Goal: Task Accomplishment & Management: Manage account settings

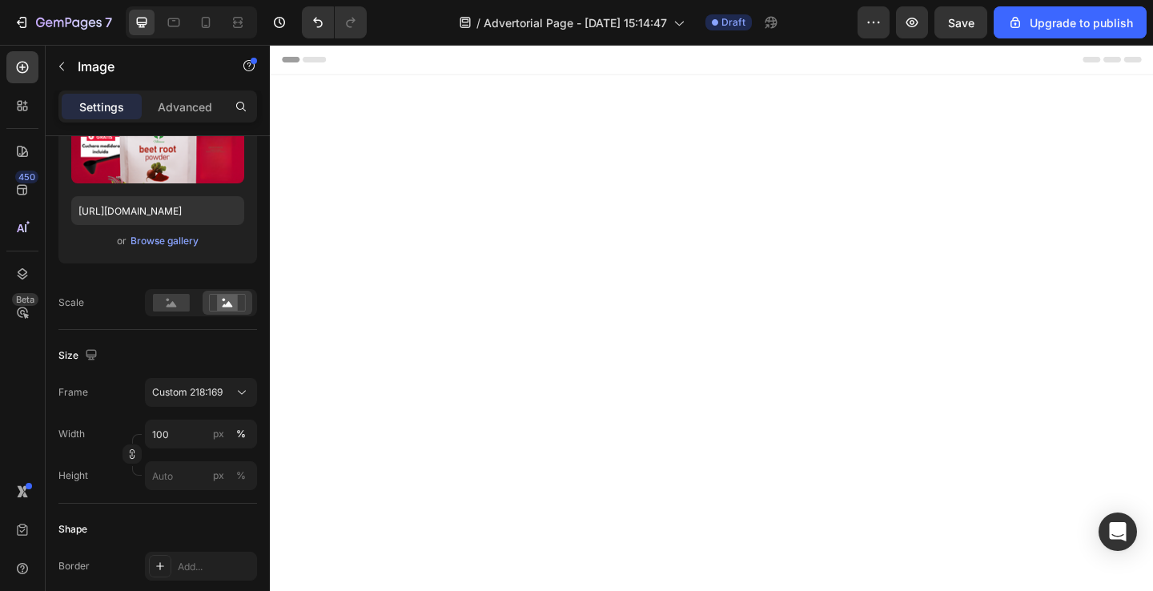
scroll to position [3545, 0]
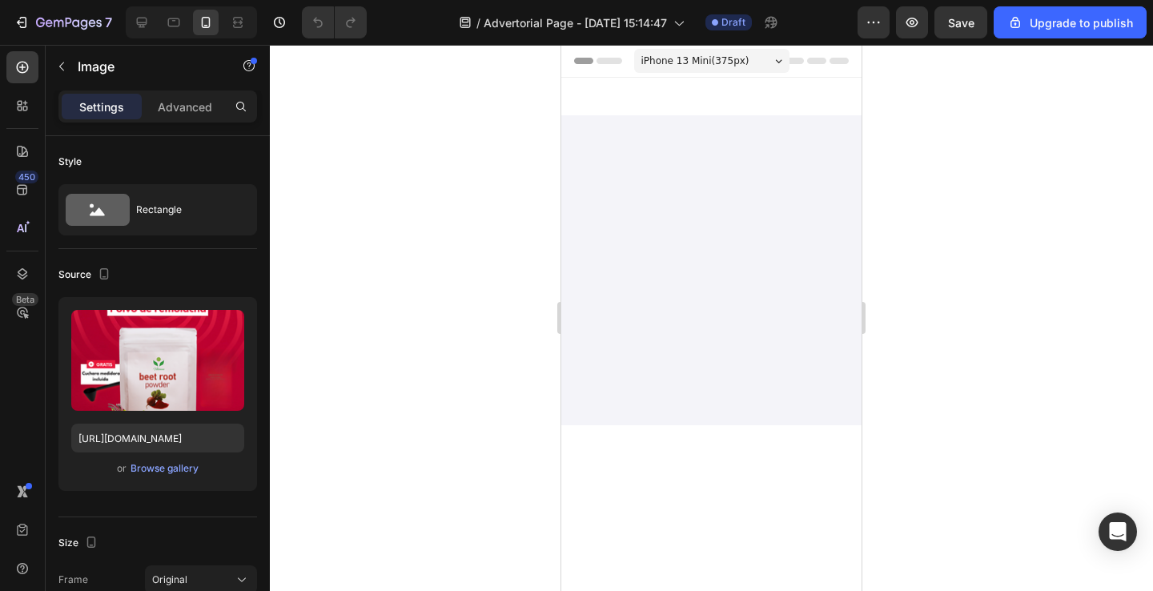
scroll to position [5298, 0]
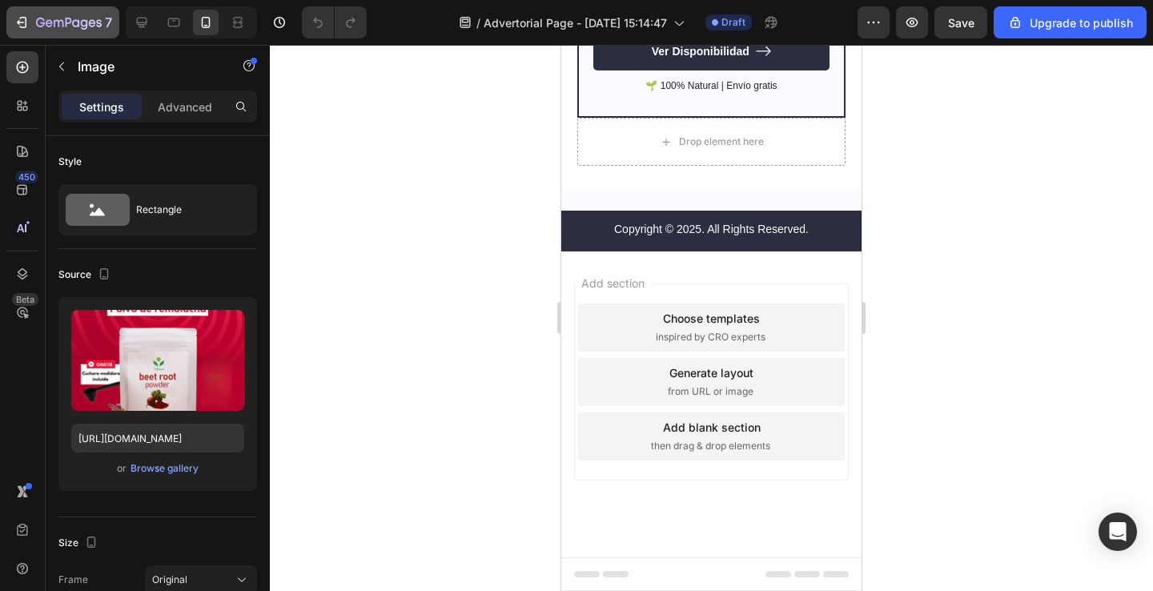
click at [24, 30] on div "7" at bounding box center [63, 22] width 99 height 19
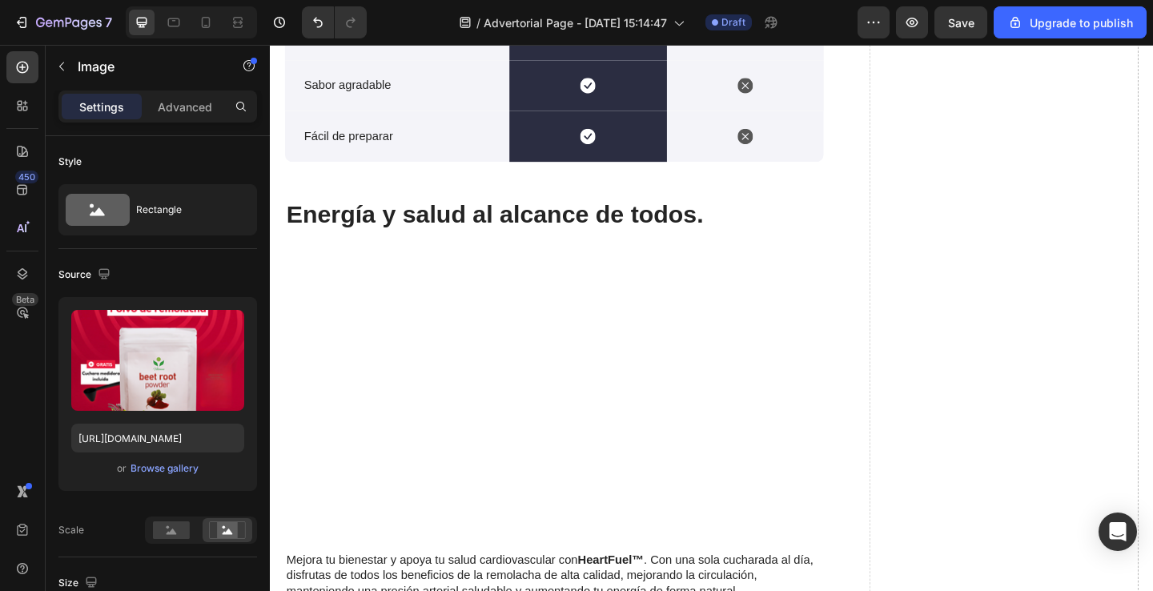
scroll to position [227, 0]
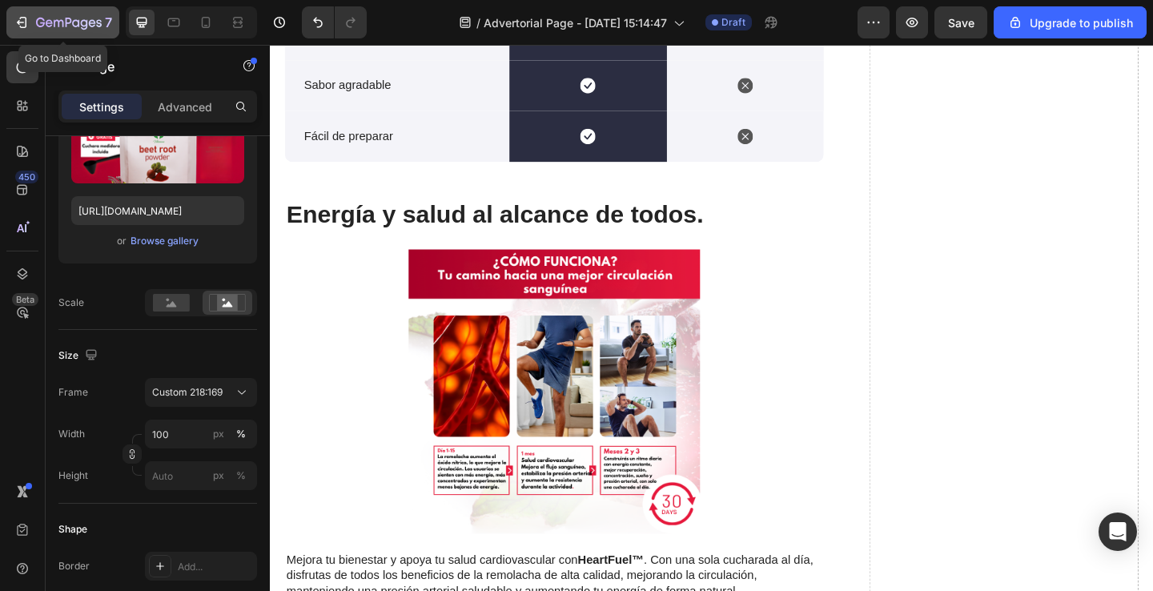
click at [19, 19] on icon "button" at bounding box center [22, 22] width 16 height 16
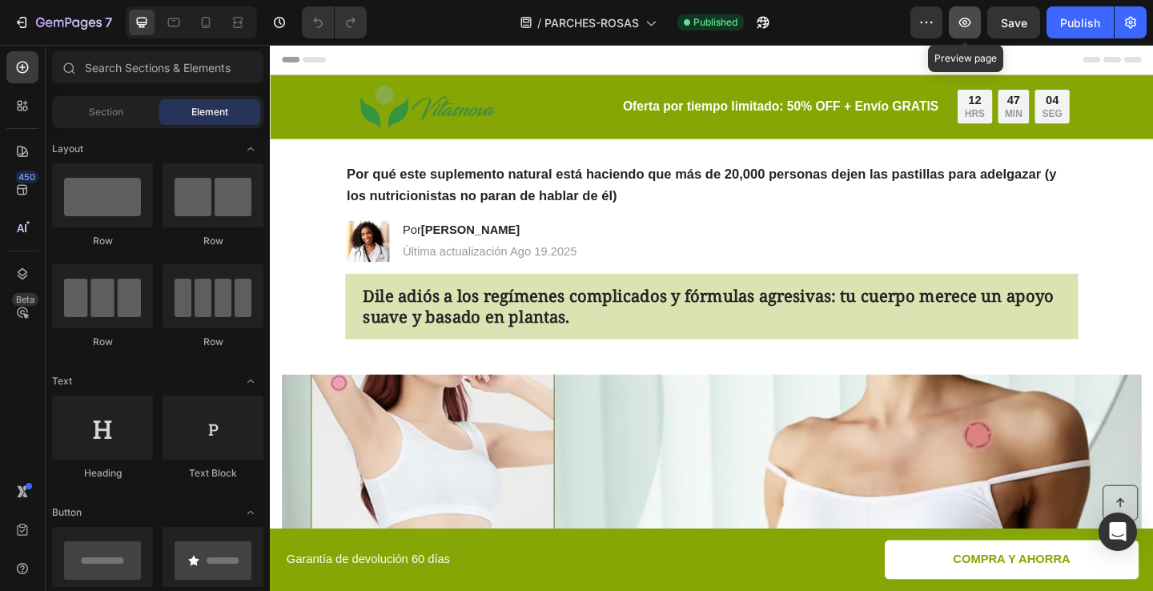
click at [958, 32] on button "button" at bounding box center [965, 22] width 32 height 32
drag, startPoint x: 211, startPoint y: 24, endPoint x: 244, endPoint y: 24, distance: 32.8
click at [211, 24] on icon at bounding box center [206, 22] width 16 height 16
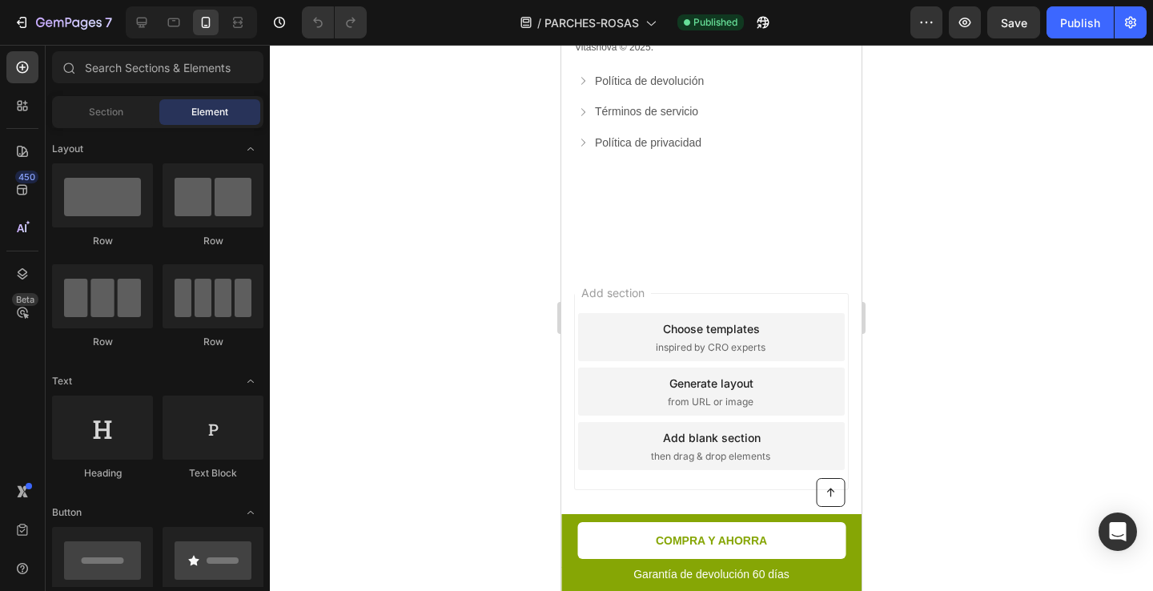
scroll to position [6962, 0]
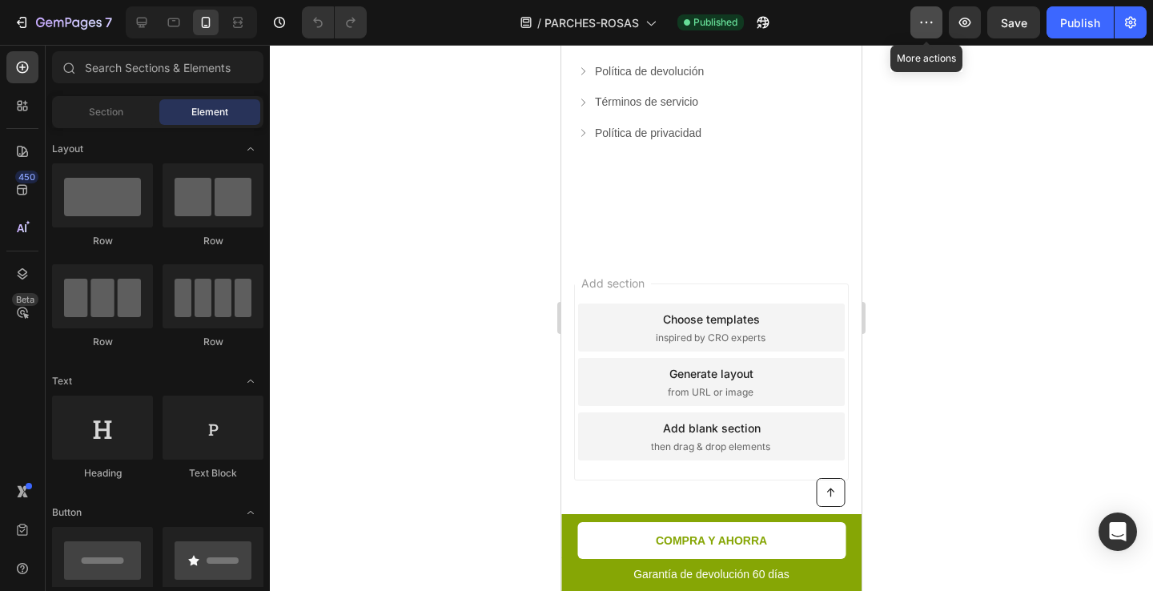
click at [929, 28] on icon "button" at bounding box center [927, 22] width 16 height 16
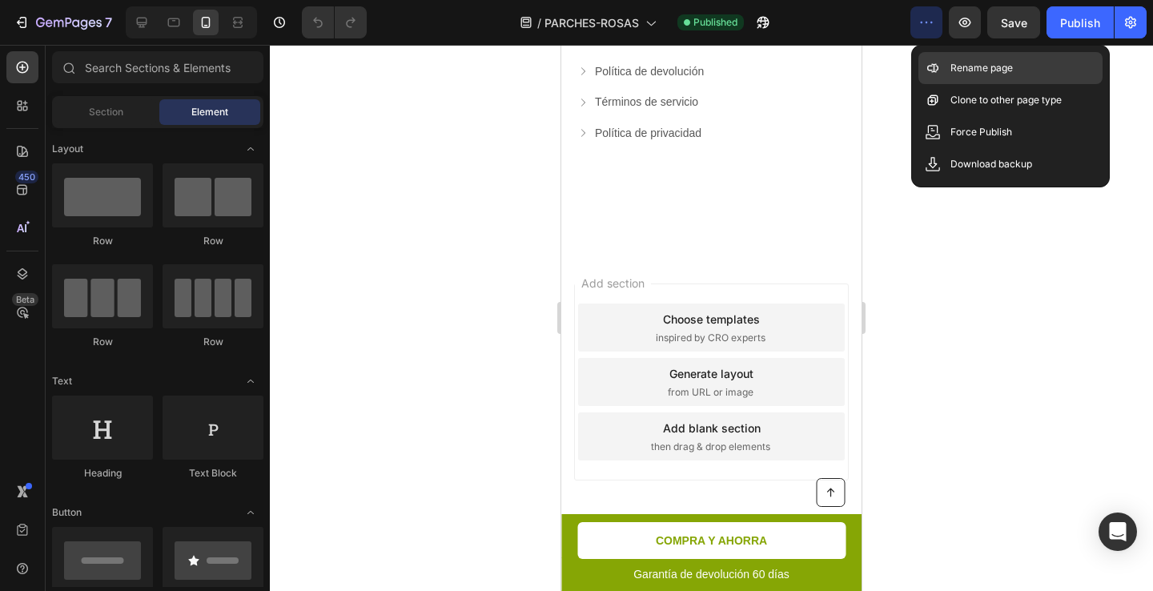
click at [988, 63] on p "Rename page" at bounding box center [982, 68] width 62 height 16
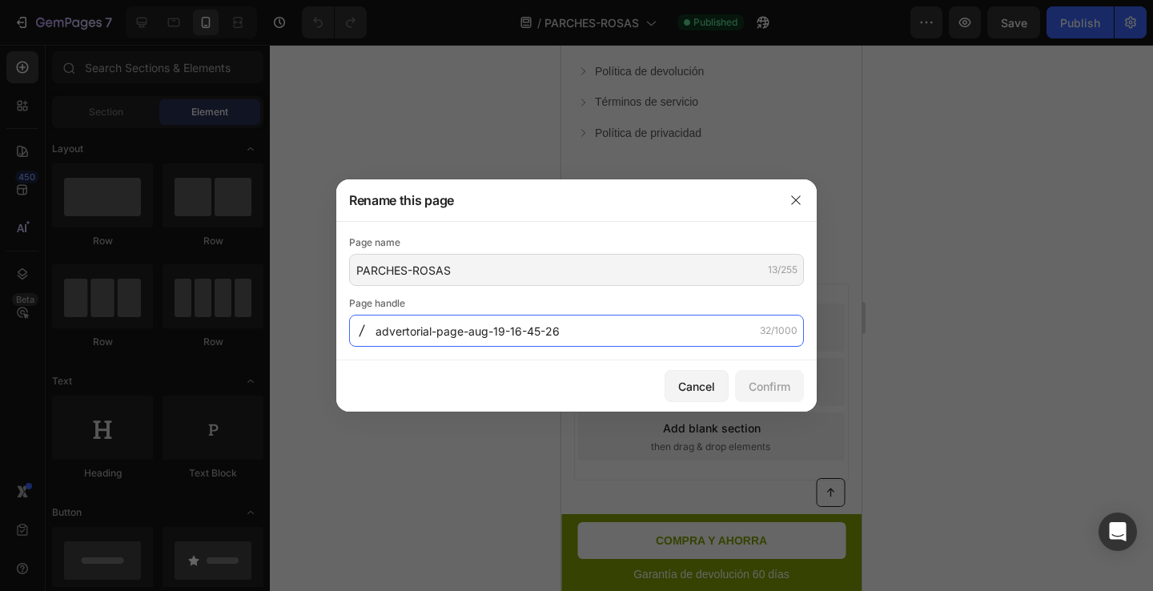
click at [378, 332] on input "advertorial-page-aug-19-16-45-26" at bounding box center [576, 331] width 455 height 32
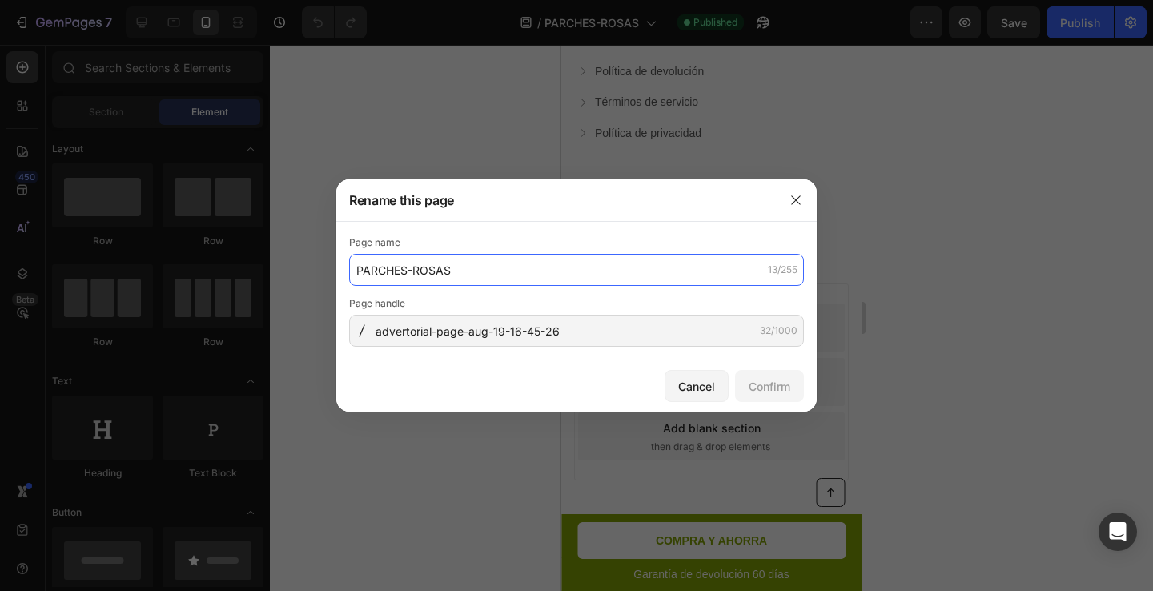
click at [464, 269] on input "PARCHES-ROSAS" at bounding box center [576, 270] width 455 height 32
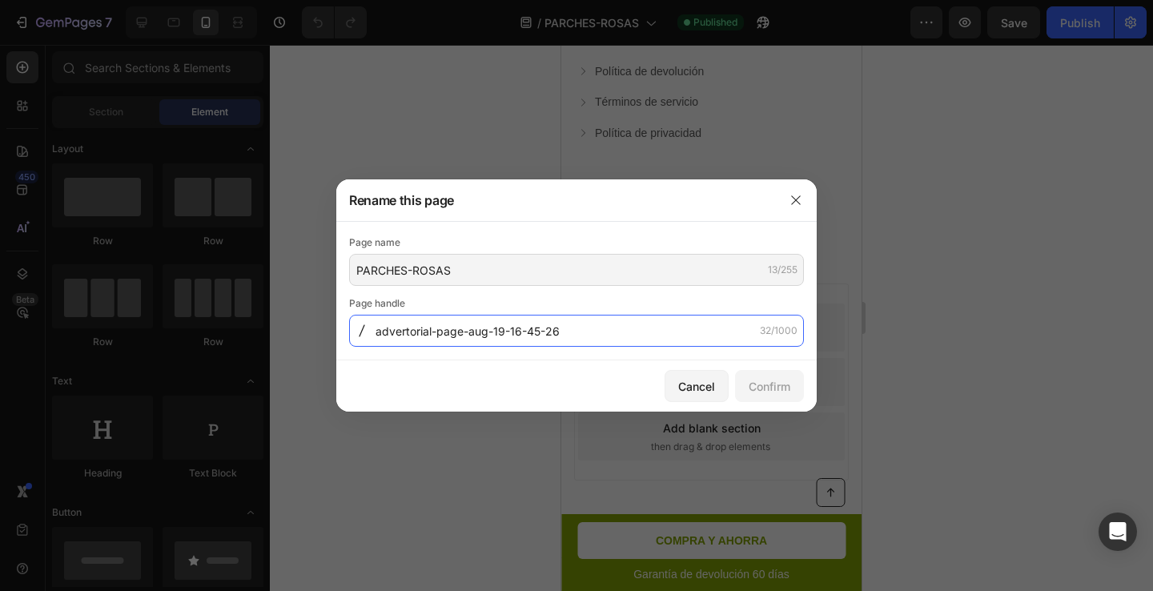
click at [618, 340] on input "advertorial-page-aug-19-16-45-26" at bounding box center [576, 331] width 455 height 32
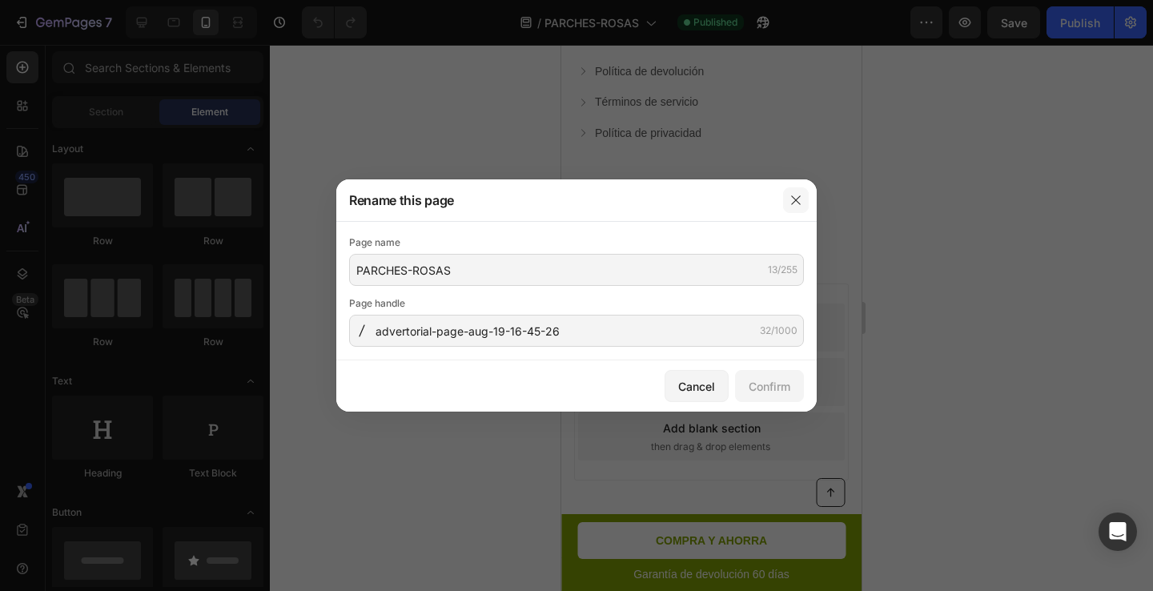
click at [785, 197] on button "button" at bounding box center [796, 200] width 26 height 26
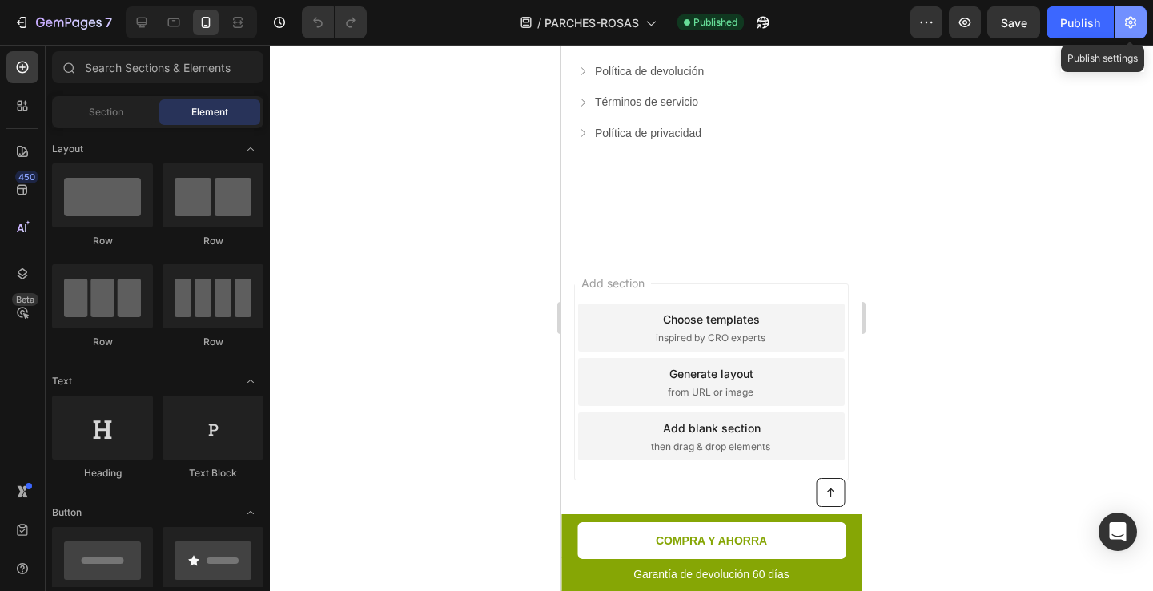
click at [1133, 32] on button "button" at bounding box center [1131, 22] width 32 height 32
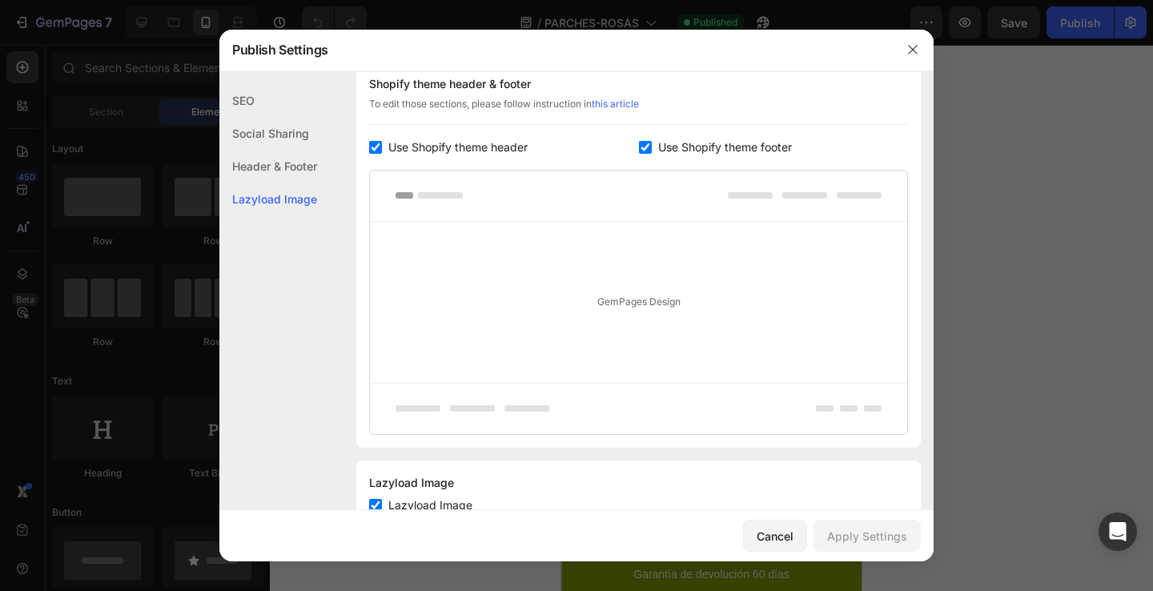
scroll to position [740, 0]
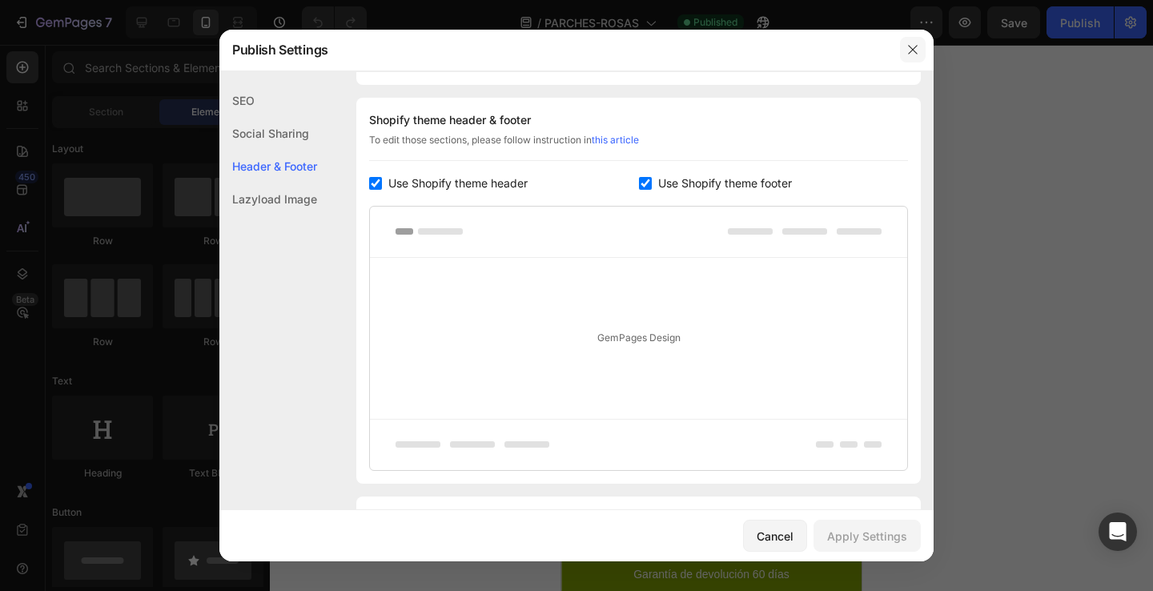
click at [916, 46] on icon "button" at bounding box center [913, 49] width 13 height 13
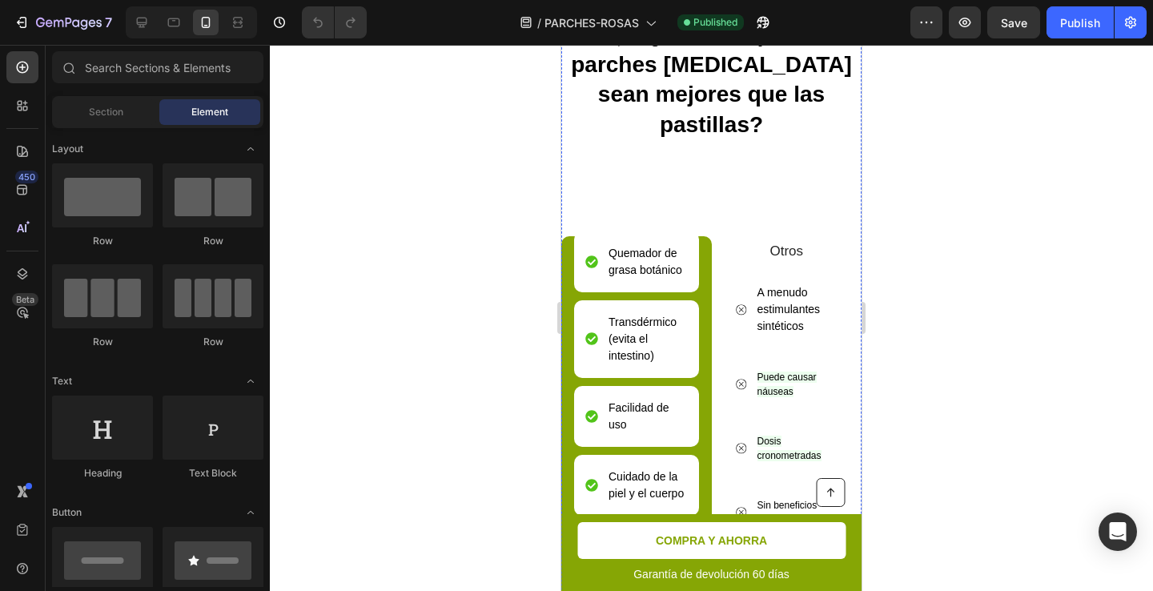
scroll to position [5018, 0]
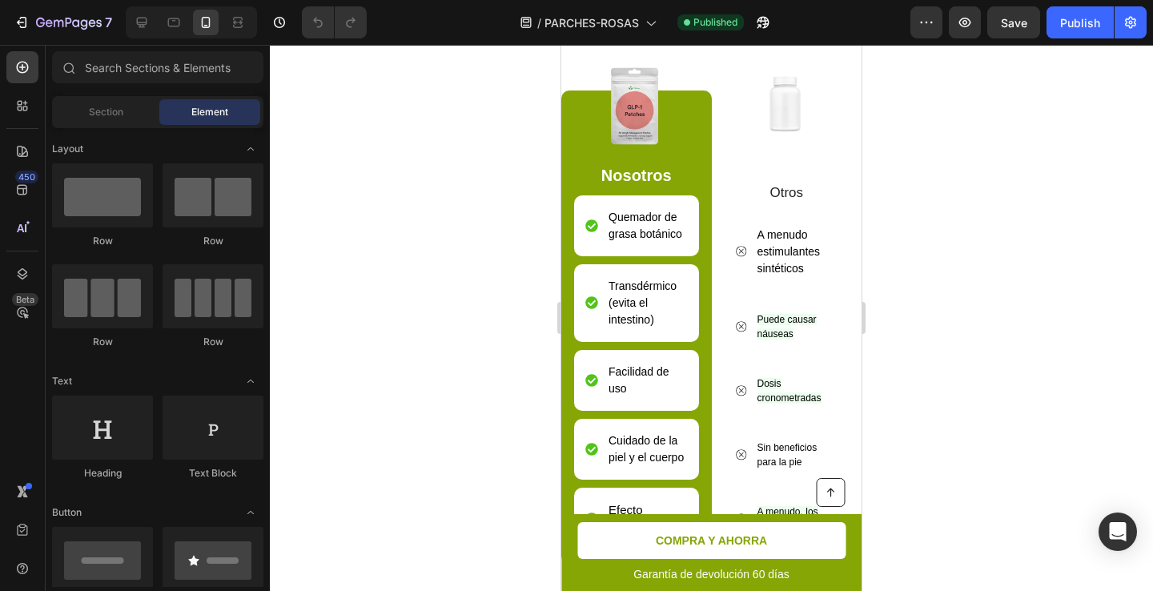
click at [143, 36] on div at bounding box center [191, 22] width 131 height 32
click at [134, 30] on icon at bounding box center [142, 22] width 16 height 16
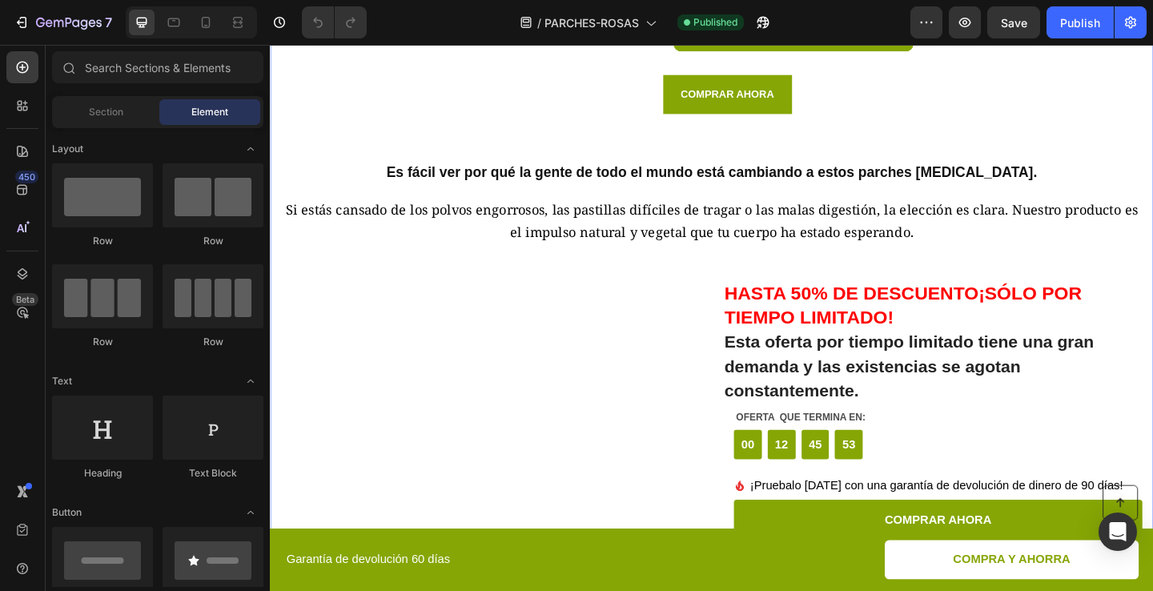
scroll to position [3581, 0]
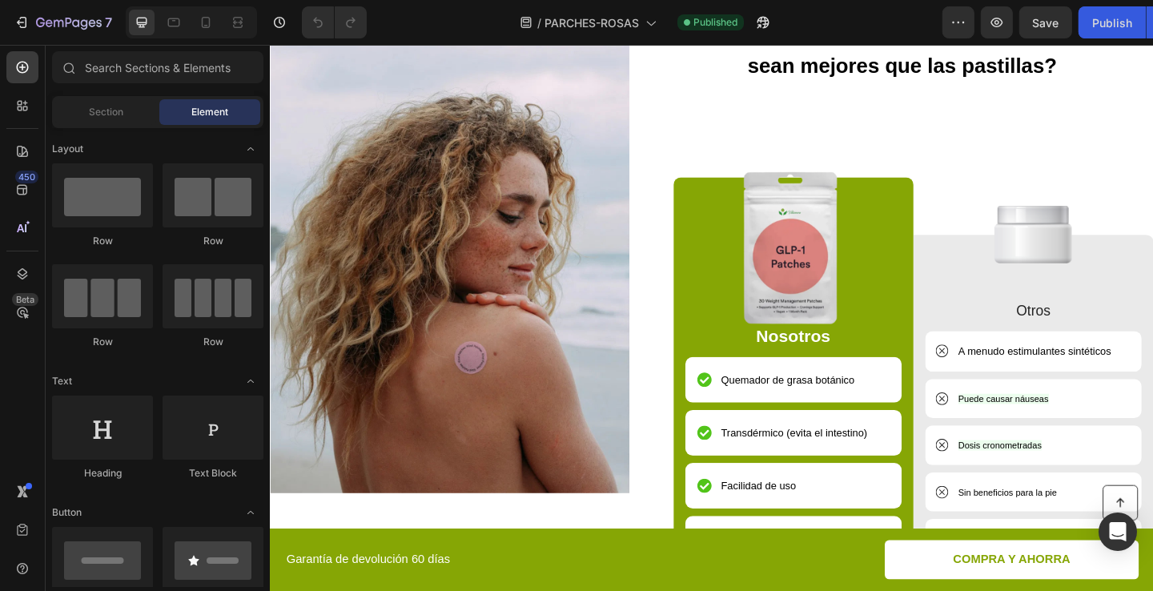
scroll to position [3379, 0]
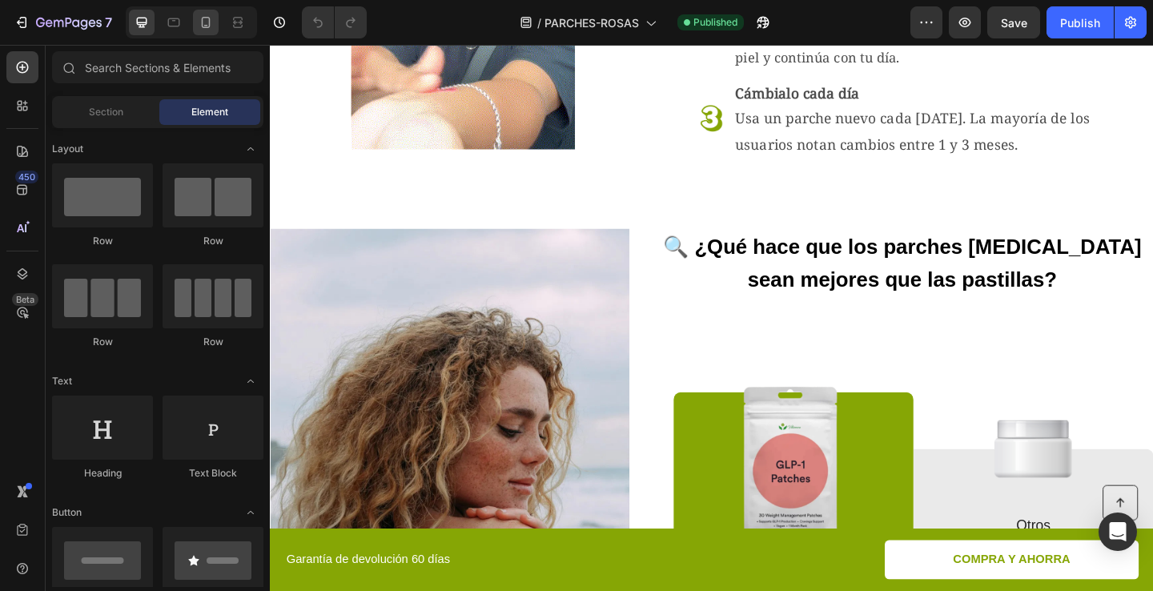
click at [201, 31] on div at bounding box center [206, 23] width 26 height 26
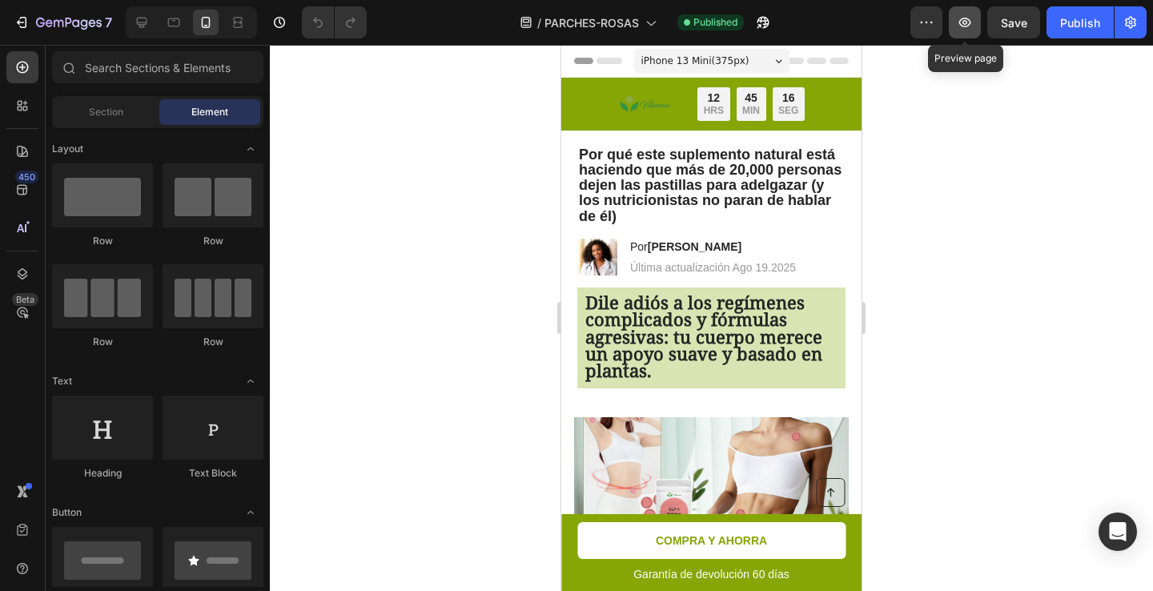
click at [966, 13] on button "button" at bounding box center [965, 22] width 32 height 32
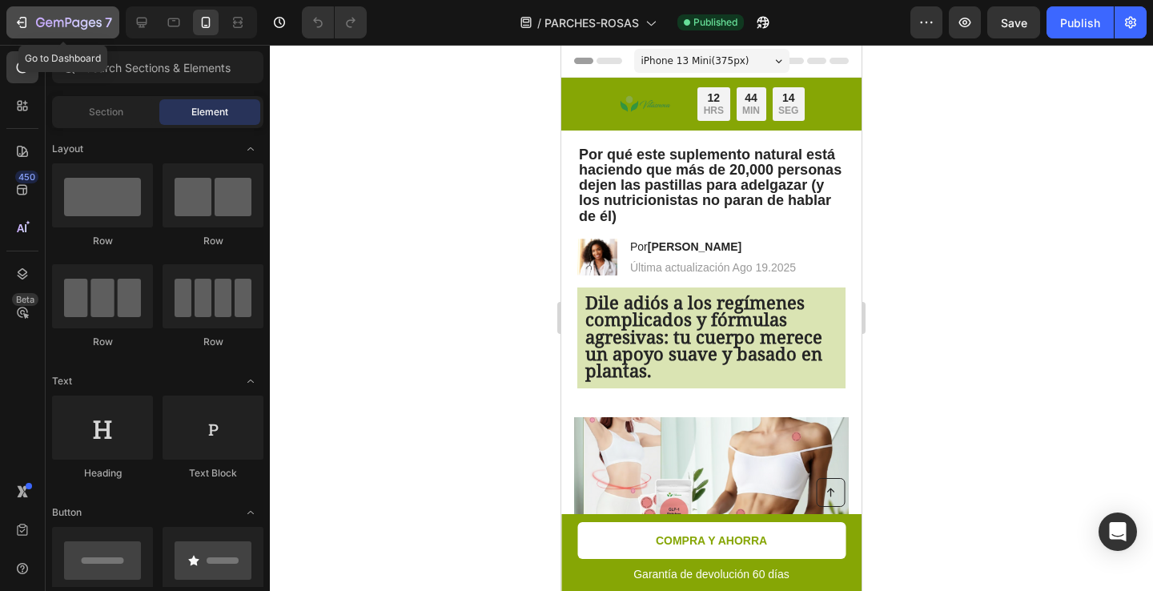
click at [20, 17] on icon "button" at bounding box center [23, 22] width 7 height 11
